Goal: Book appointment/travel/reservation

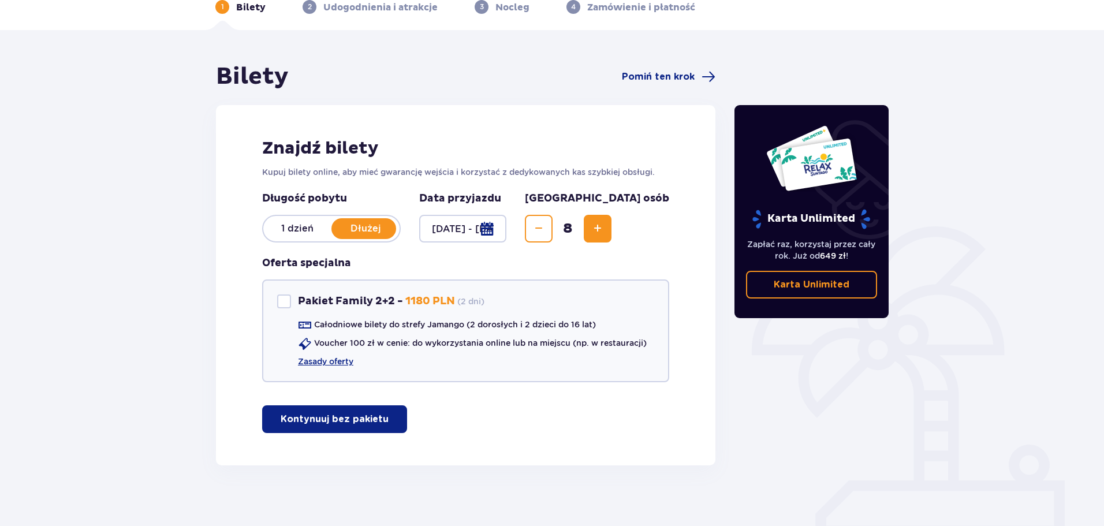
scroll to position [69, 0]
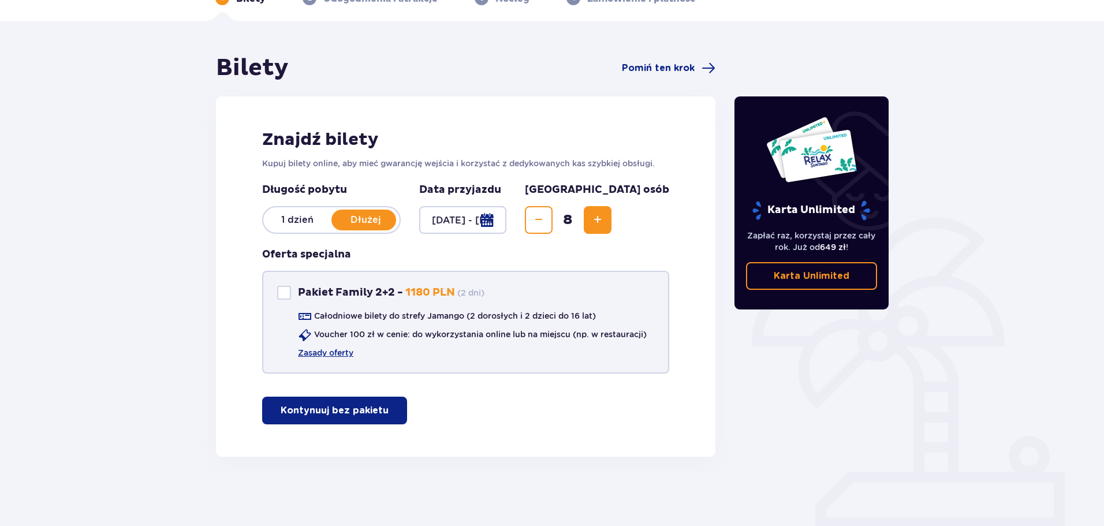
click at [282, 297] on div at bounding box center [284, 293] width 14 height 14
checkbox input "true"
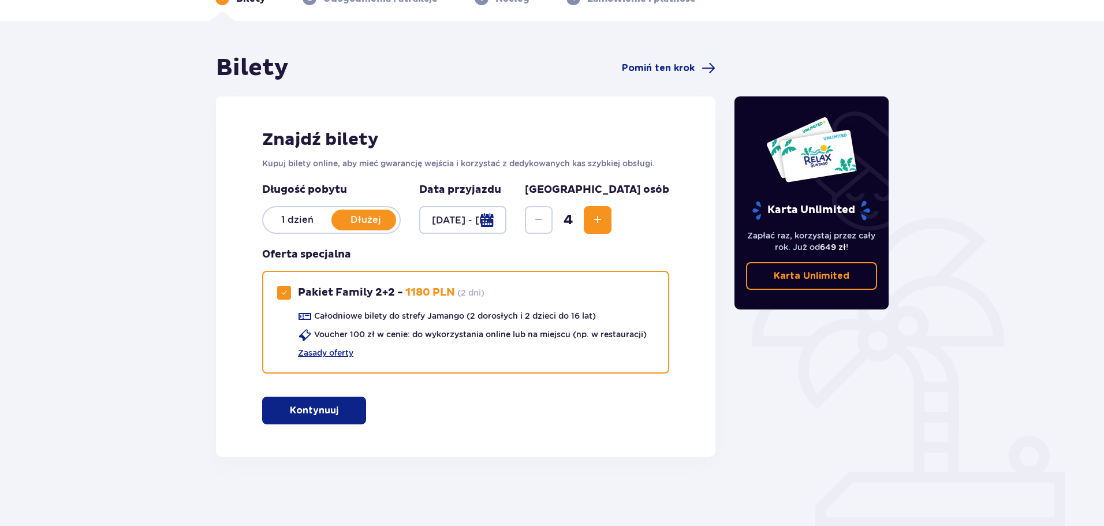
drag, startPoint x: 275, startPoint y: 417, endPoint x: 267, endPoint y: 419, distance: 7.6
click at [275, 417] on button "Kontynuuj" at bounding box center [314, 411] width 104 height 28
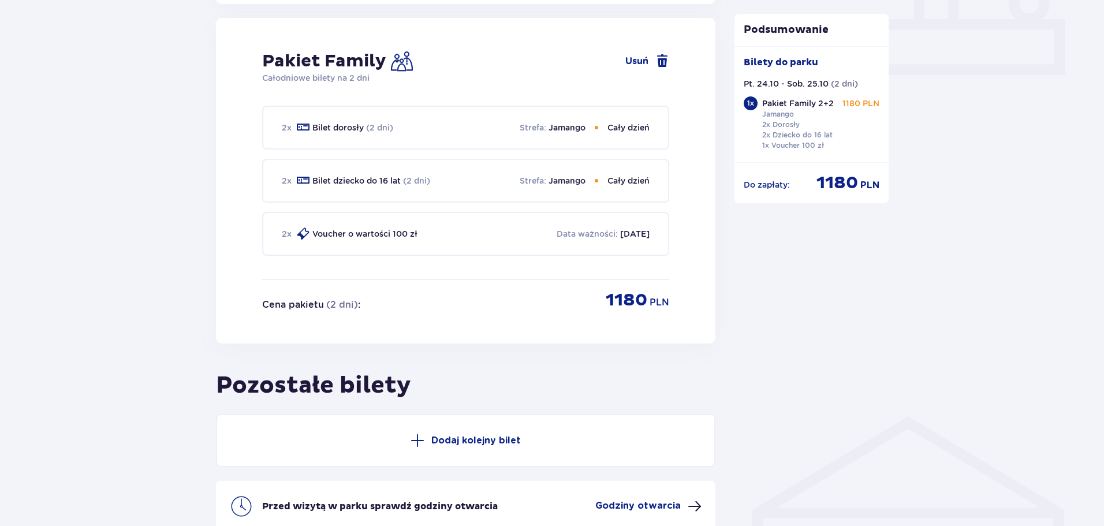
scroll to position [638, 0]
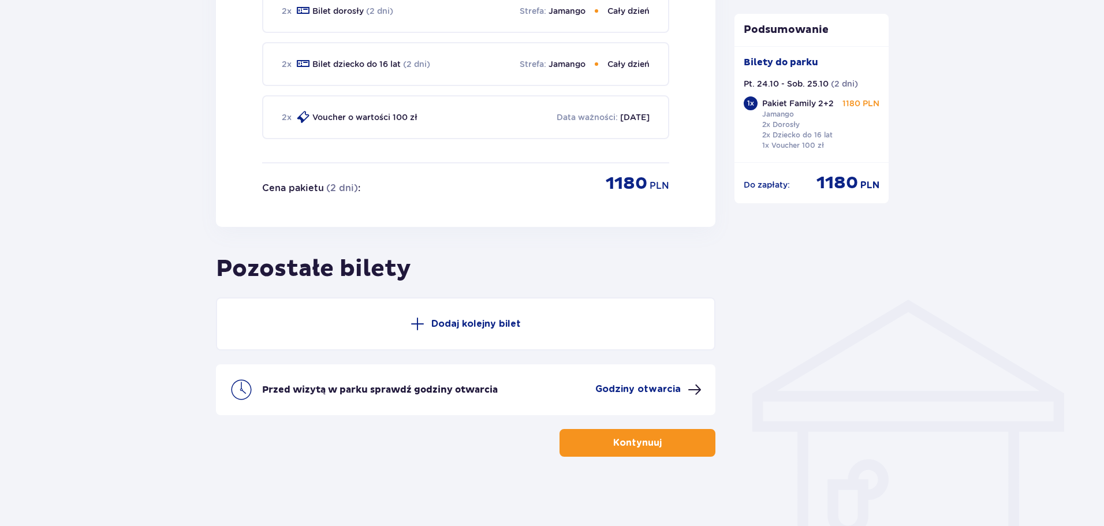
click at [671, 449] on button "Kontynuuj" at bounding box center [637, 443] width 156 height 28
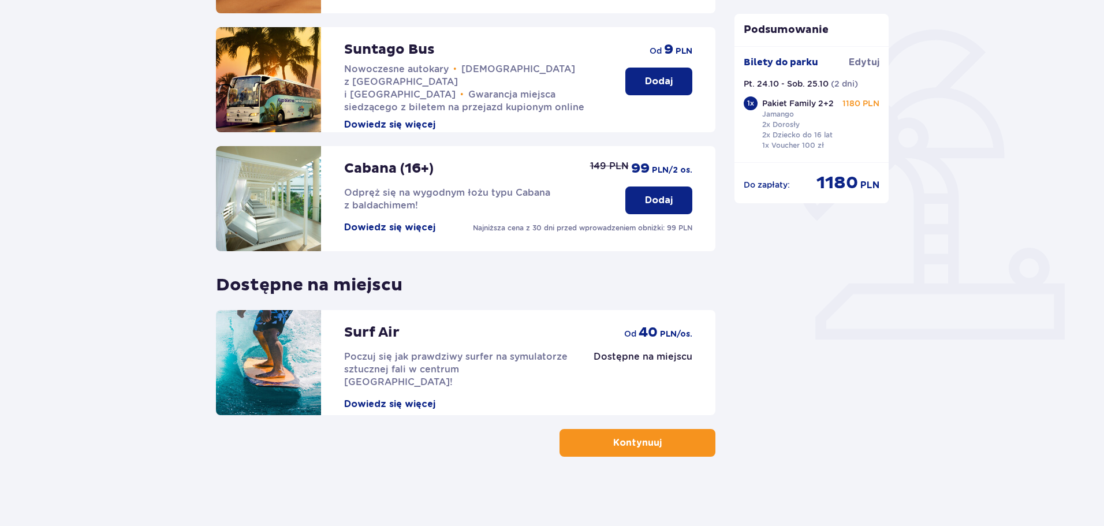
click at [671, 445] on button "Kontynuuj" at bounding box center [637, 443] width 156 height 28
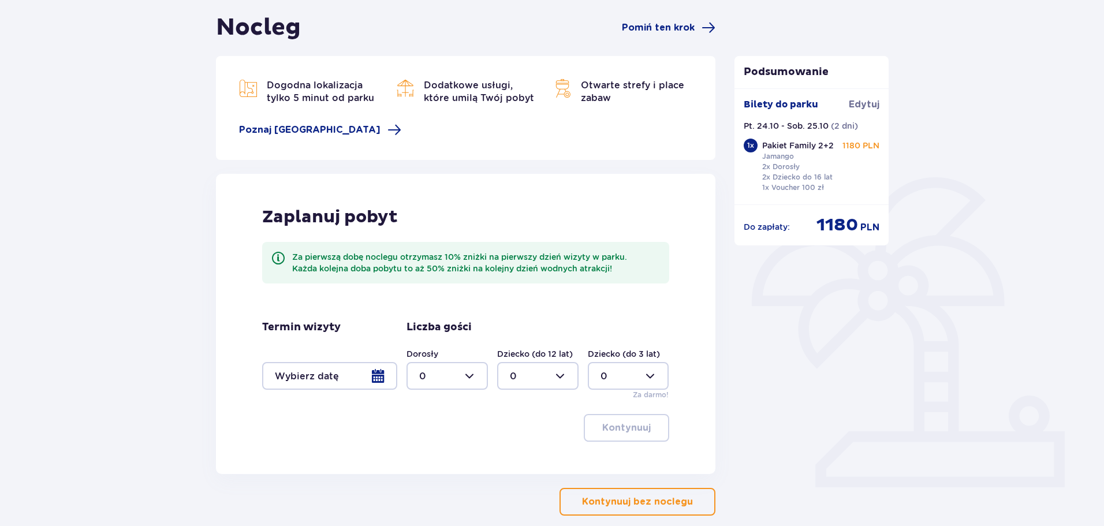
scroll to position [168, 0]
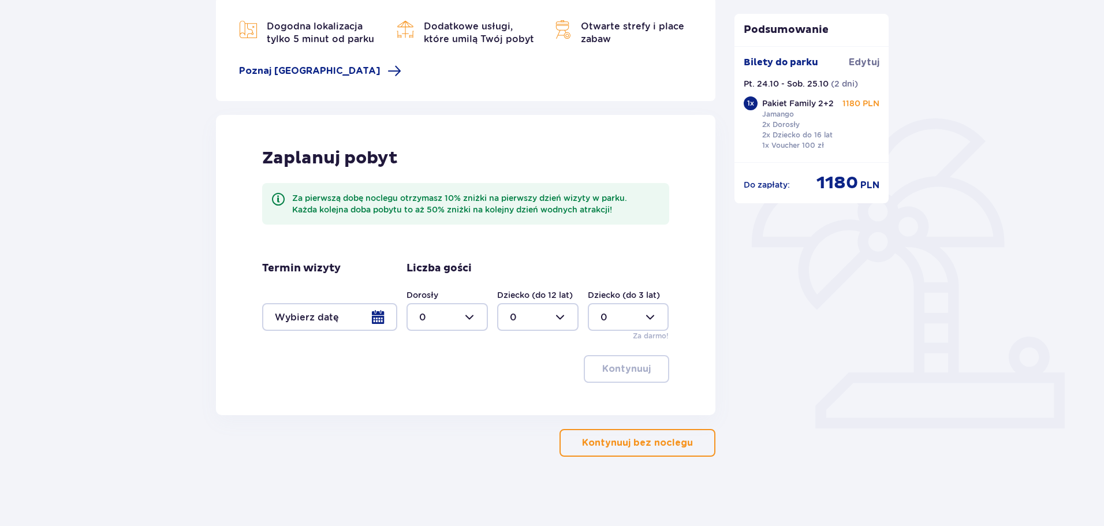
click at [374, 320] on div at bounding box center [329, 317] width 135 height 28
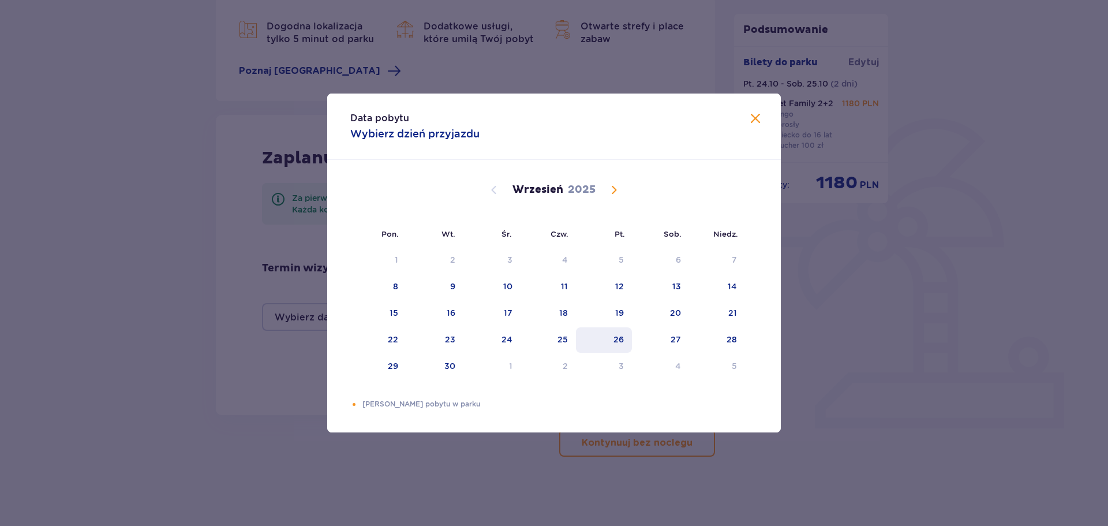
click at [625, 346] on div "26" at bounding box center [604, 339] width 56 height 25
click at [657, 345] on div "27" at bounding box center [660, 339] width 57 height 25
type input "[DATE] - [DATE]"
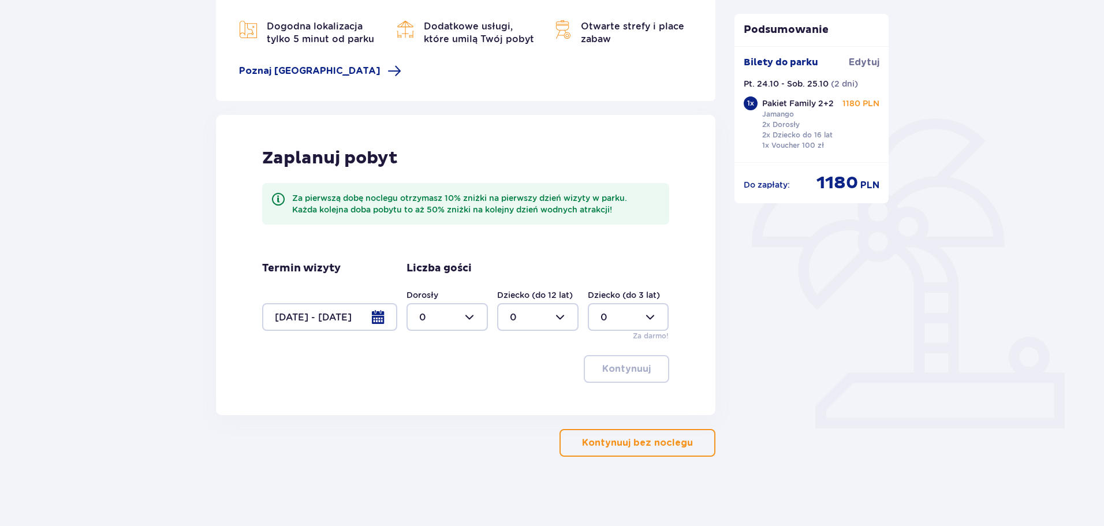
click at [468, 314] on div at bounding box center [446, 317] width 81 height 28
drag, startPoint x: 446, startPoint y: 397, endPoint x: 476, endPoint y: 384, distance: 33.1
click at [446, 397] on div "2" at bounding box center [447, 400] width 56 height 13
type input "2"
click at [562, 316] on div at bounding box center [537, 317] width 81 height 28
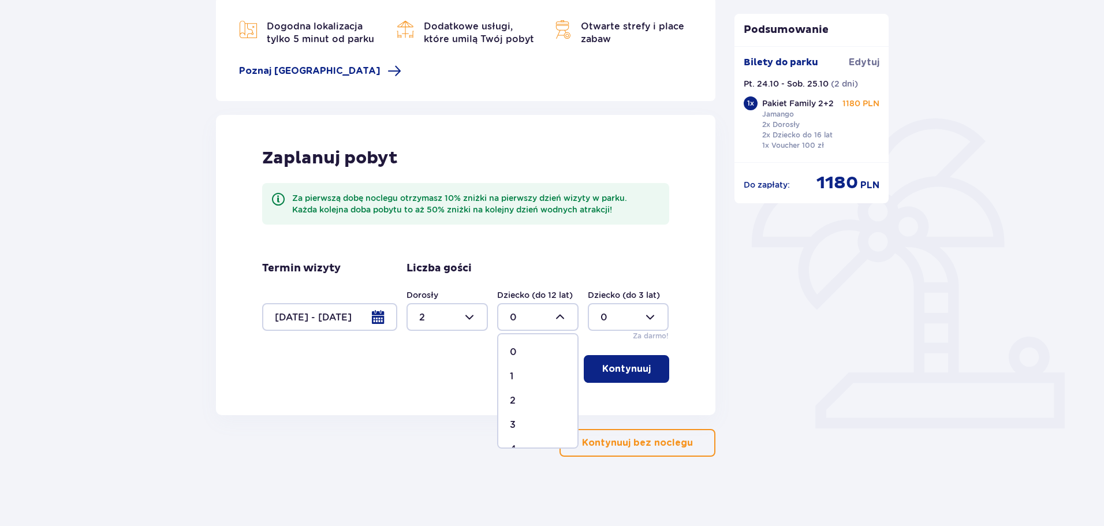
click at [539, 371] on div "1" at bounding box center [538, 376] width 56 height 13
type input "1"
click at [475, 313] on div at bounding box center [446, 317] width 81 height 28
click at [442, 420] on div "3" at bounding box center [447, 425] width 56 height 13
type input "3"
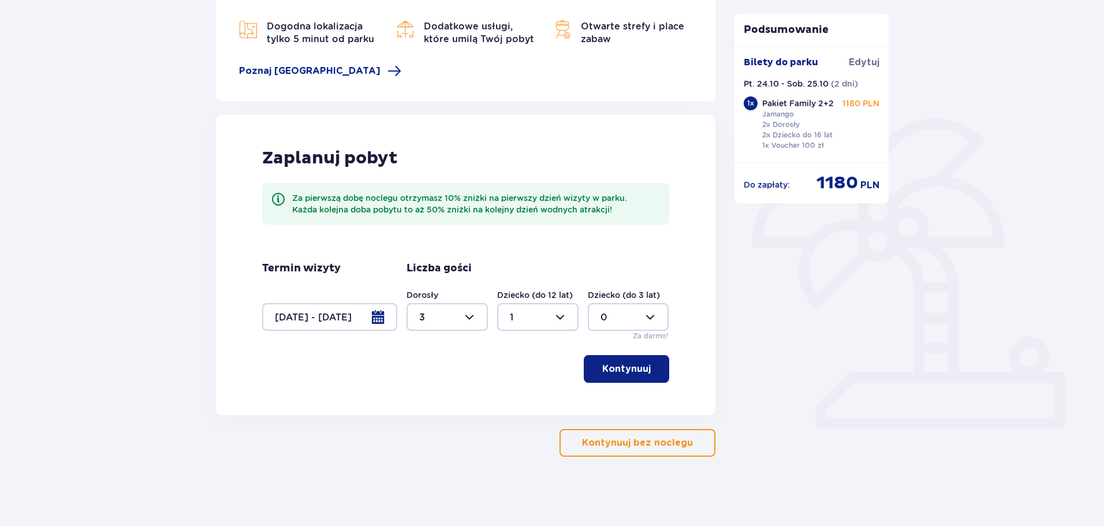
click at [598, 360] on button "Kontynuuj" at bounding box center [626, 369] width 85 height 28
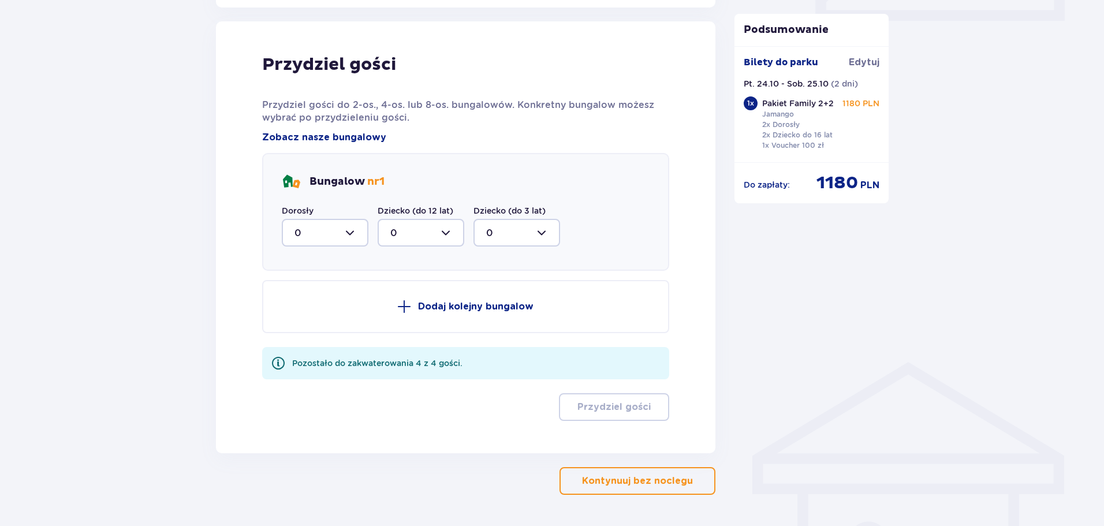
scroll to position [583, 0]
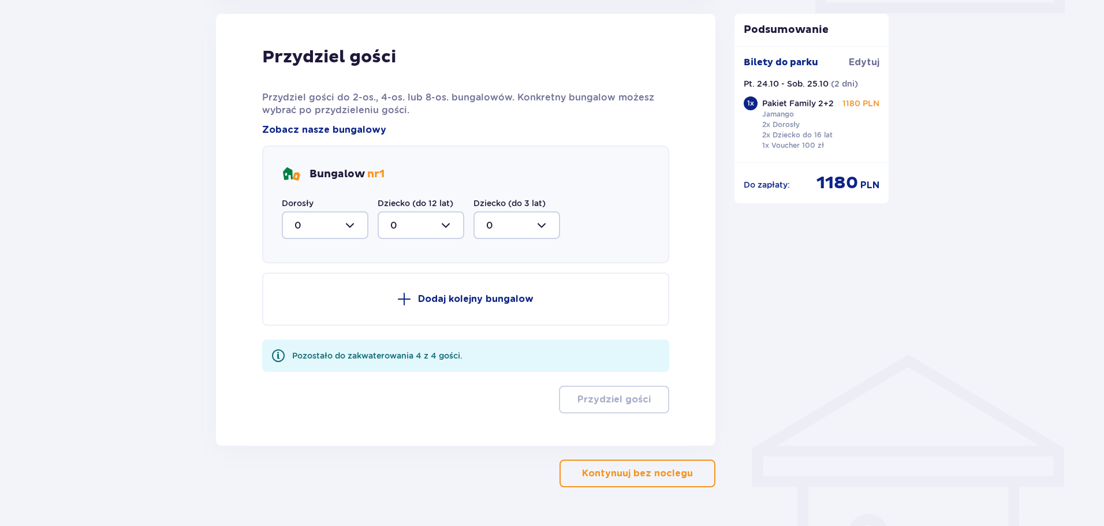
click at [340, 229] on div at bounding box center [325, 225] width 87 height 28
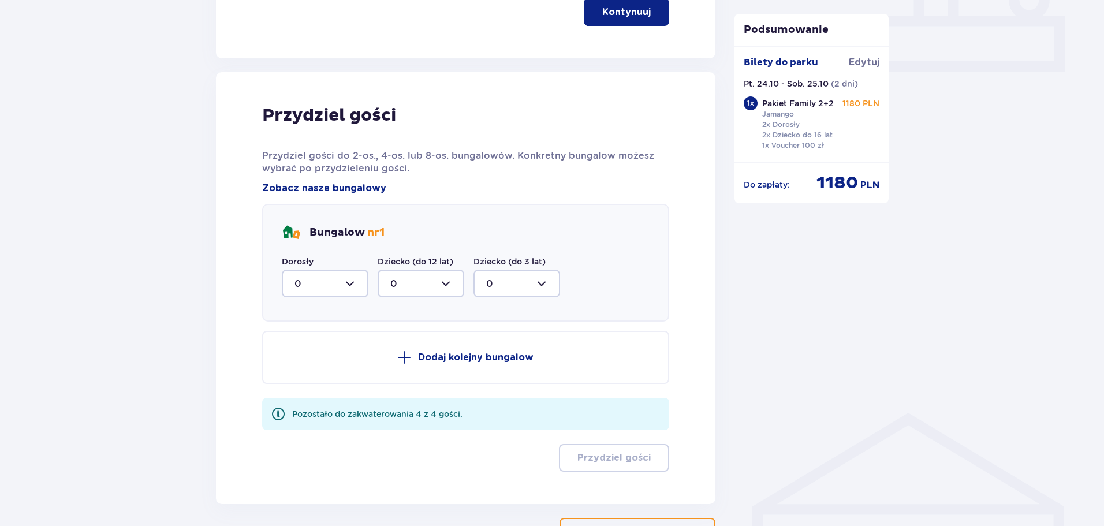
scroll to position [525, 0]
click at [345, 285] on div at bounding box center [325, 283] width 87 height 28
click at [320, 360] on div "2" at bounding box center [324, 366] width 61 height 13
type input "2"
click at [448, 287] on div at bounding box center [421, 283] width 87 height 28
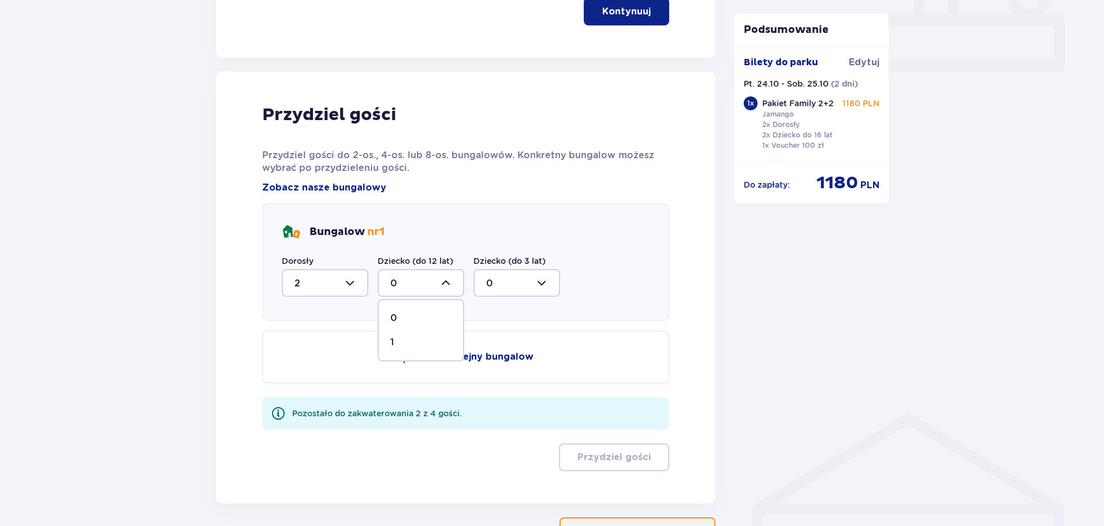
drag, startPoint x: 415, startPoint y: 341, endPoint x: 450, endPoint y: 320, distance: 40.4
click at [417, 341] on div "1" at bounding box center [420, 342] width 61 height 13
type input "1"
click at [526, 283] on div at bounding box center [516, 283] width 87 height 28
click at [533, 285] on div at bounding box center [516, 283] width 87 height 28
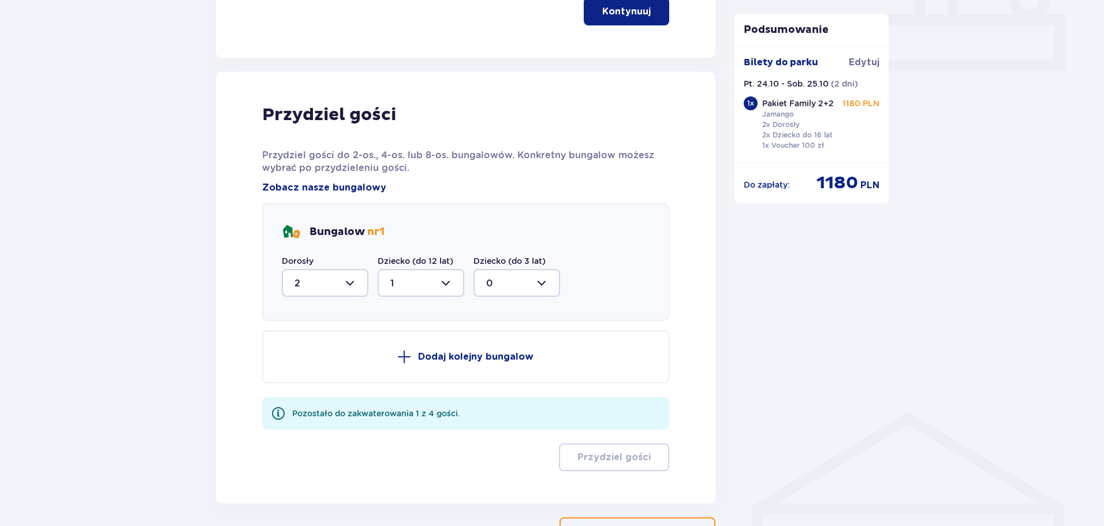
click at [355, 282] on div at bounding box center [325, 283] width 87 height 28
click at [310, 395] on div "3" at bounding box center [324, 390] width 61 height 13
type input "3"
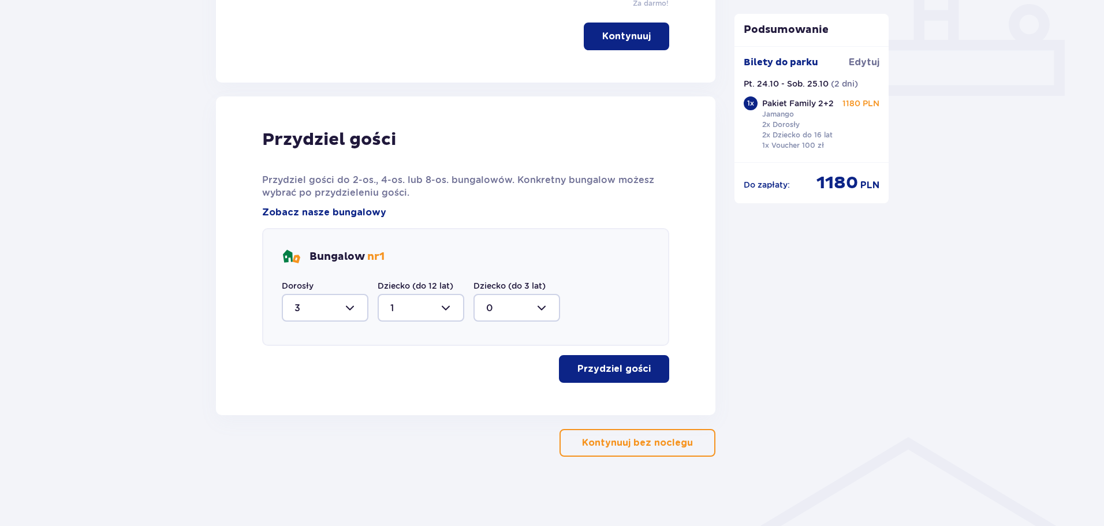
click at [614, 368] on p "Przydziel gości" at bounding box center [613, 369] width 73 height 13
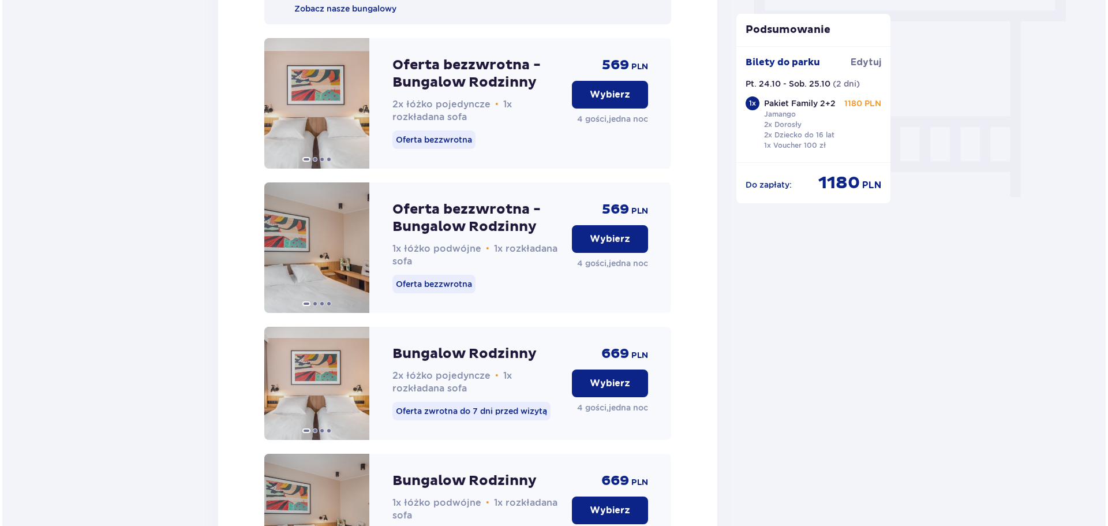
scroll to position [1089, 0]
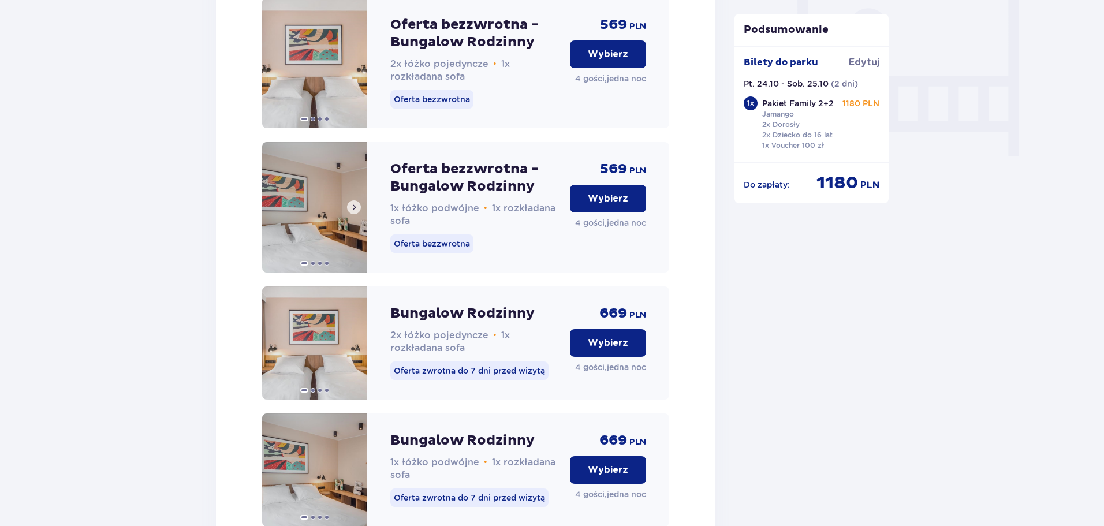
click at [352, 212] on span at bounding box center [353, 207] width 9 height 9
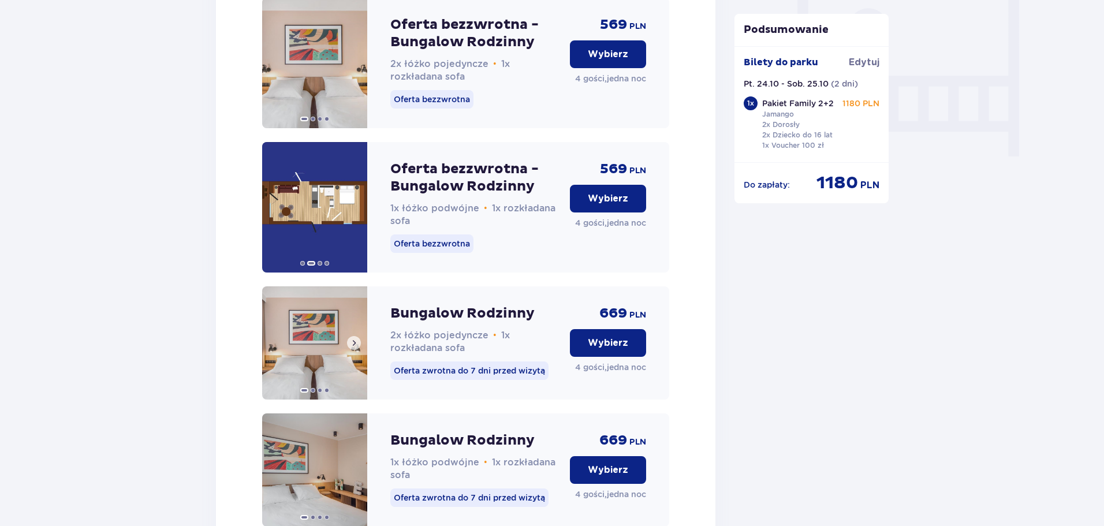
click at [353, 348] on span at bounding box center [353, 342] width 9 height 9
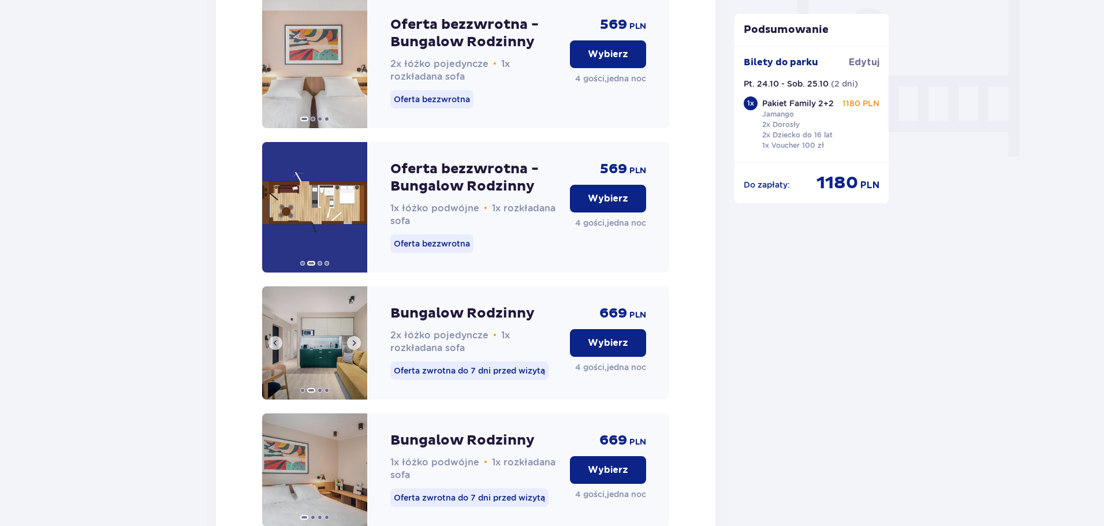
click at [352, 348] on span at bounding box center [353, 342] width 9 height 9
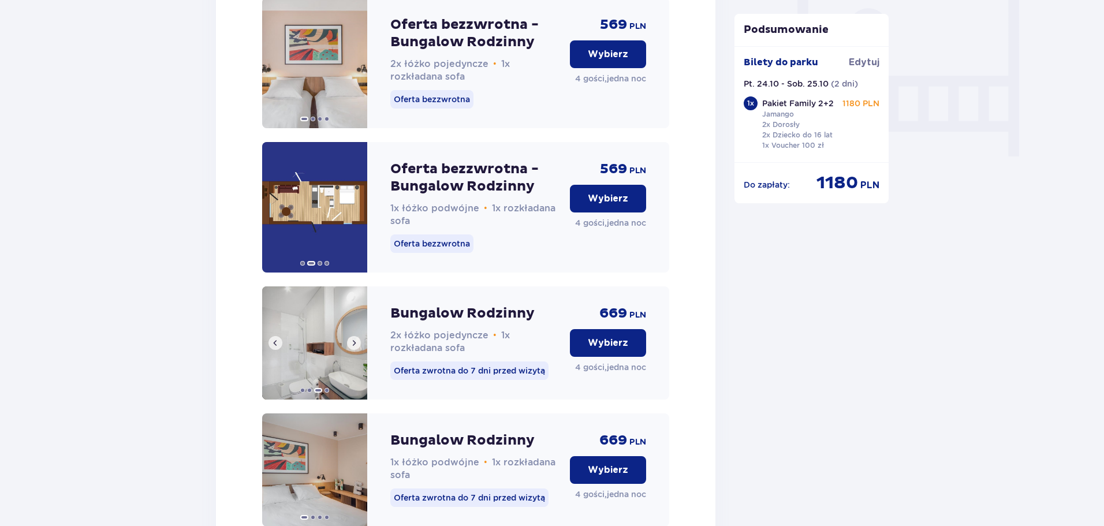
click at [352, 348] on span at bounding box center [353, 342] width 9 height 9
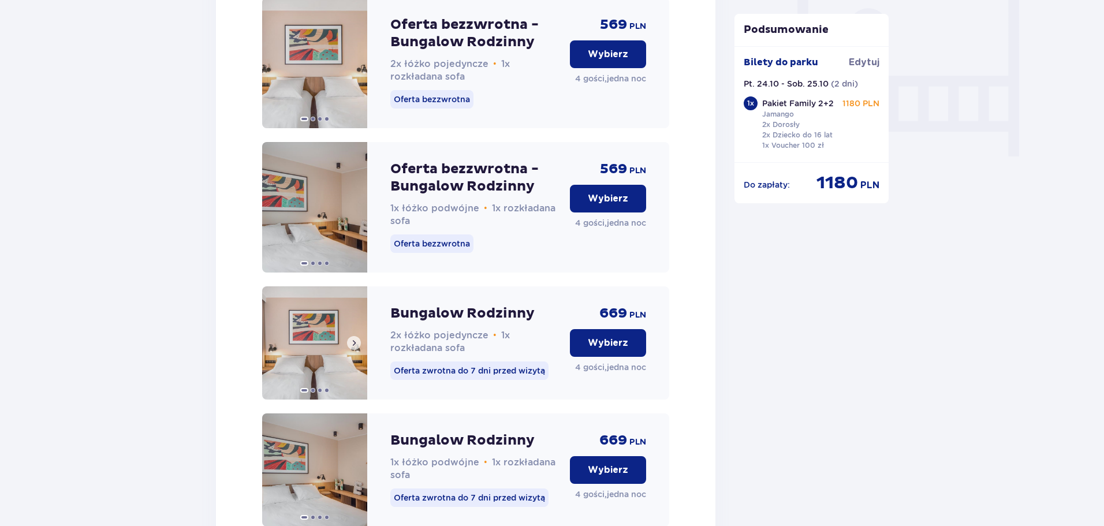
click at [343, 352] on img at bounding box center [314, 342] width 105 height 113
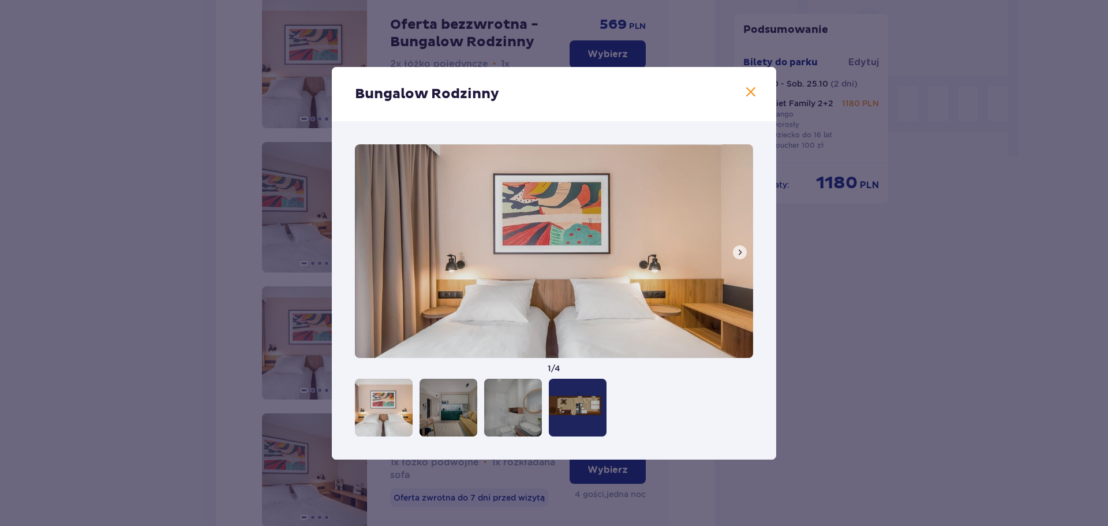
click at [563, 397] on div at bounding box center [578, 408] width 58 height 58
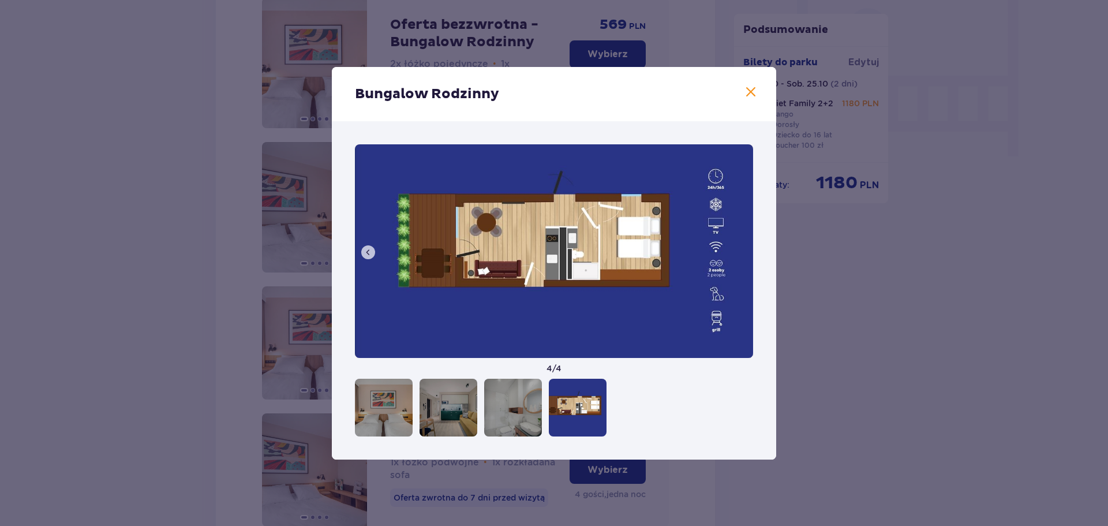
click at [749, 99] on button at bounding box center [751, 92] width 14 height 14
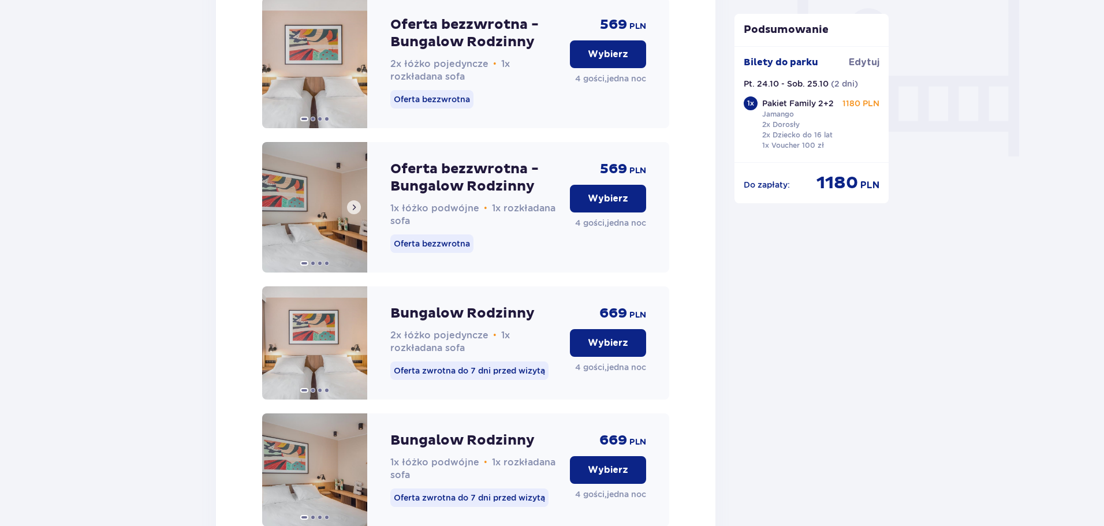
click at [326, 227] on img at bounding box center [314, 207] width 105 height 130
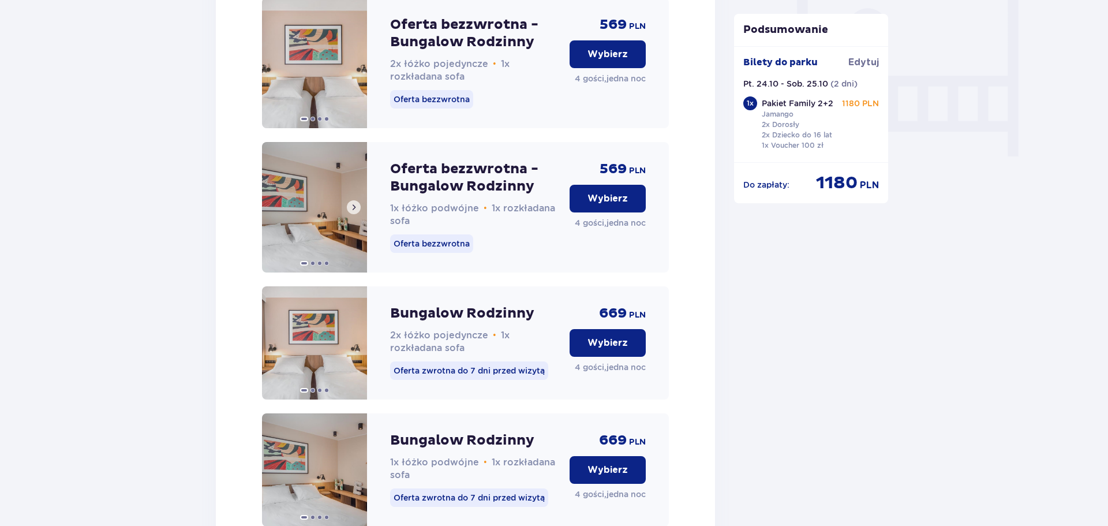
click at [298, 215] on img at bounding box center [314, 207] width 105 height 130
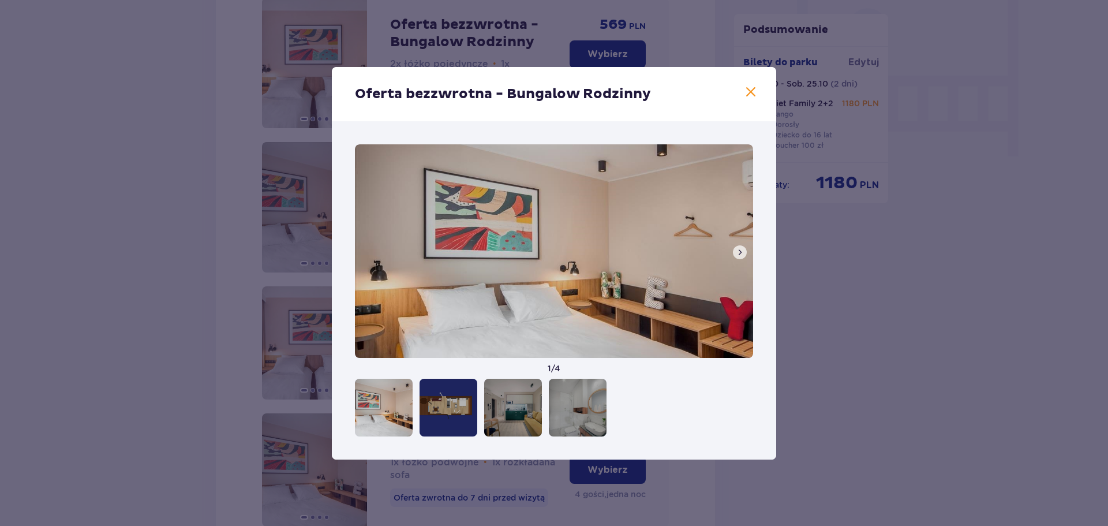
click at [734, 251] on button at bounding box center [740, 252] width 14 height 14
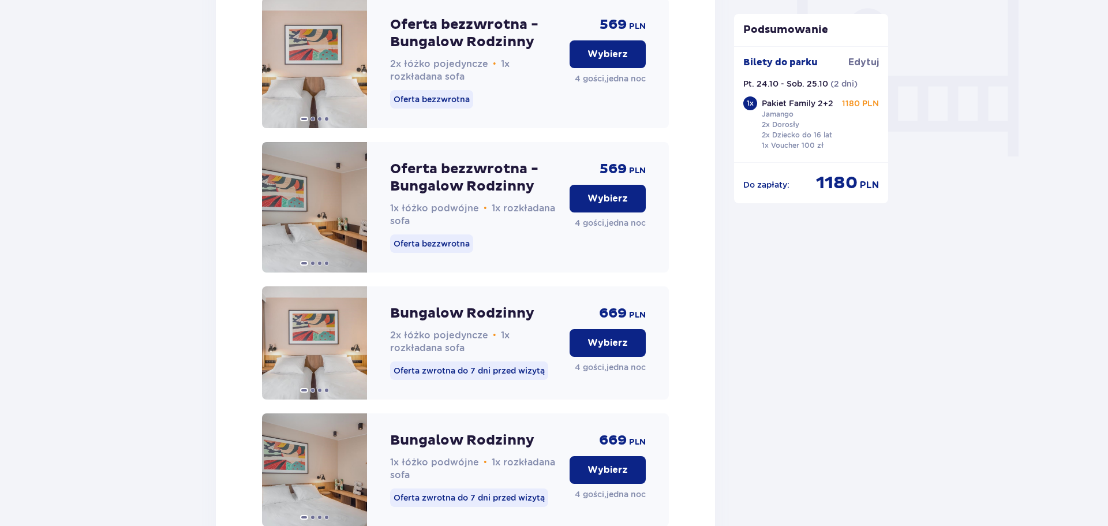
click at [619, 205] on p "Wybierz" at bounding box center [608, 198] width 40 height 13
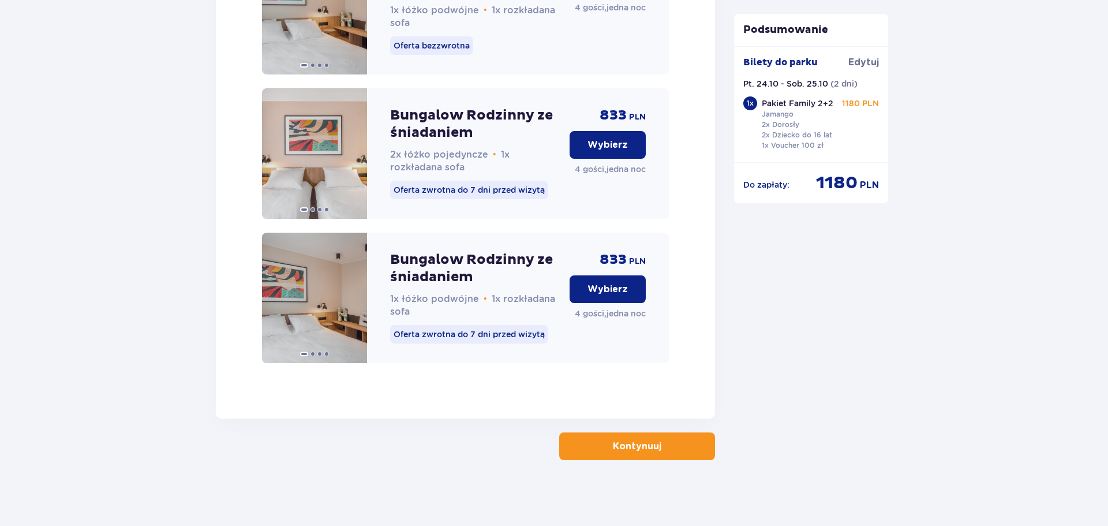
scroll to position [1879, 0]
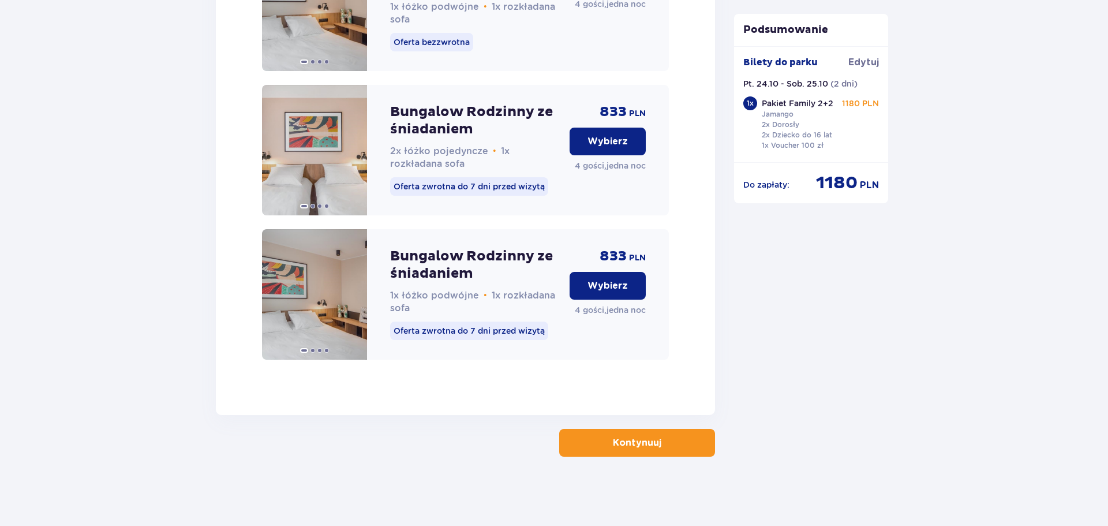
click at [653, 439] on button "Kontynuuj" at bounding box center [637, 443] width 156 height 28
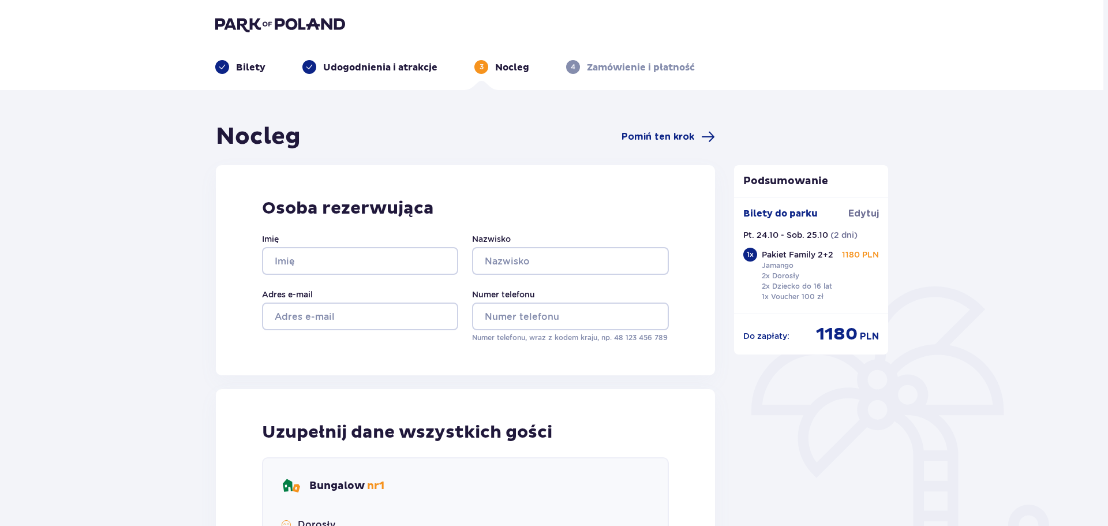
click at [673, 137] on span "Pomiń ten krok" at bounding box center [658, 136] width 73 height 13
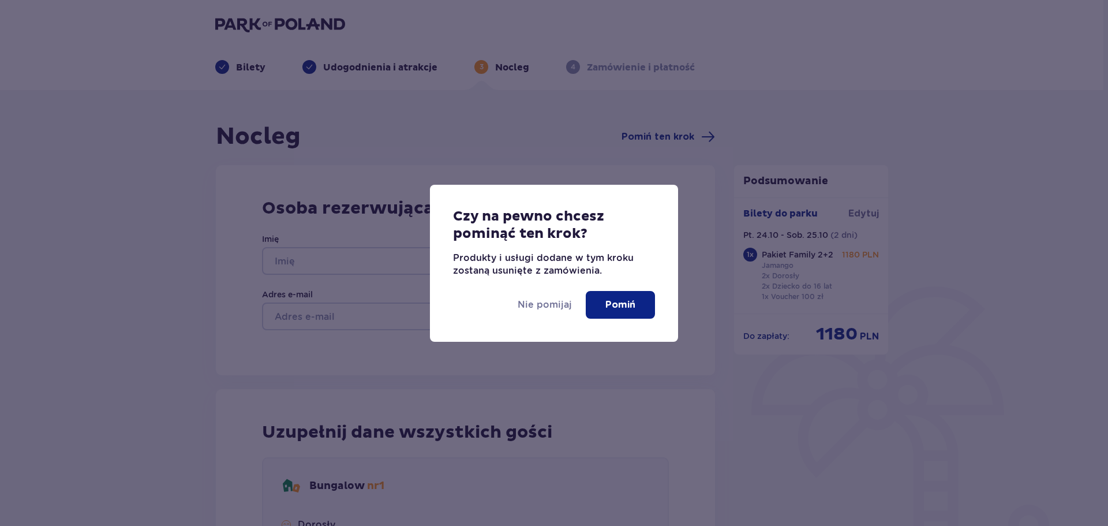
click at [623, 298] on p "Pomiń" at bounding box center [621, 304] width 30 height 13
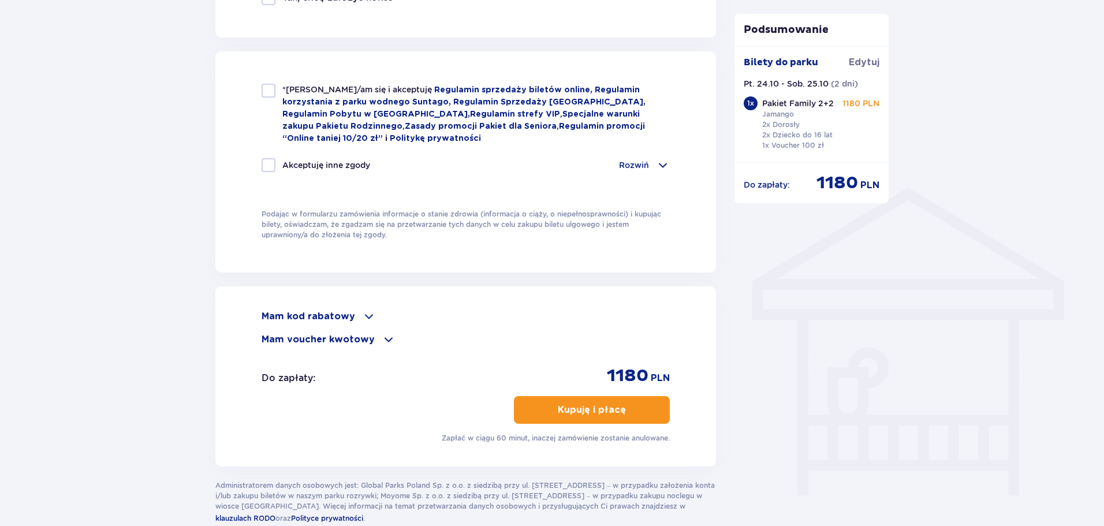
scroll to position [750, 0]
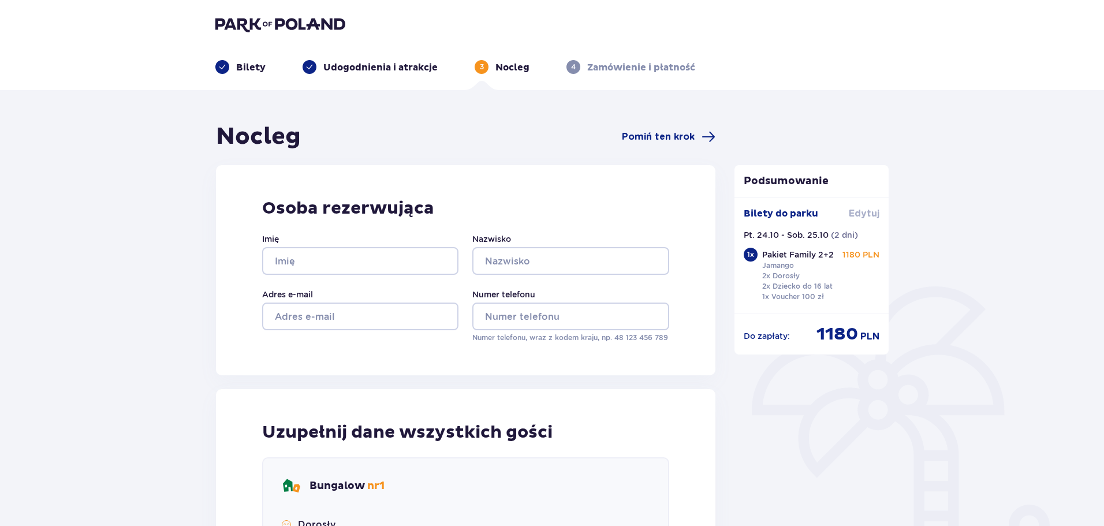
click at [865, 211] on span "Edytuj" at bounding box center [864, 213] width 31 height 13
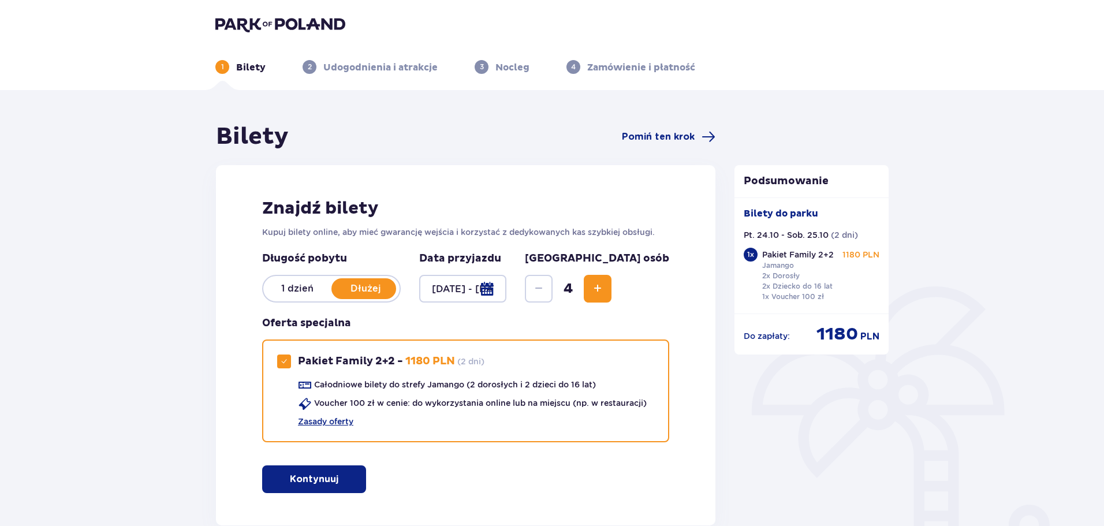
drag, startPoint x: 767, startPoint y: 415, endPoint x: 744, endPoint y: 406, distance: 24.9
